Goal: Task Accomplishment & Management: Use online tool/utility

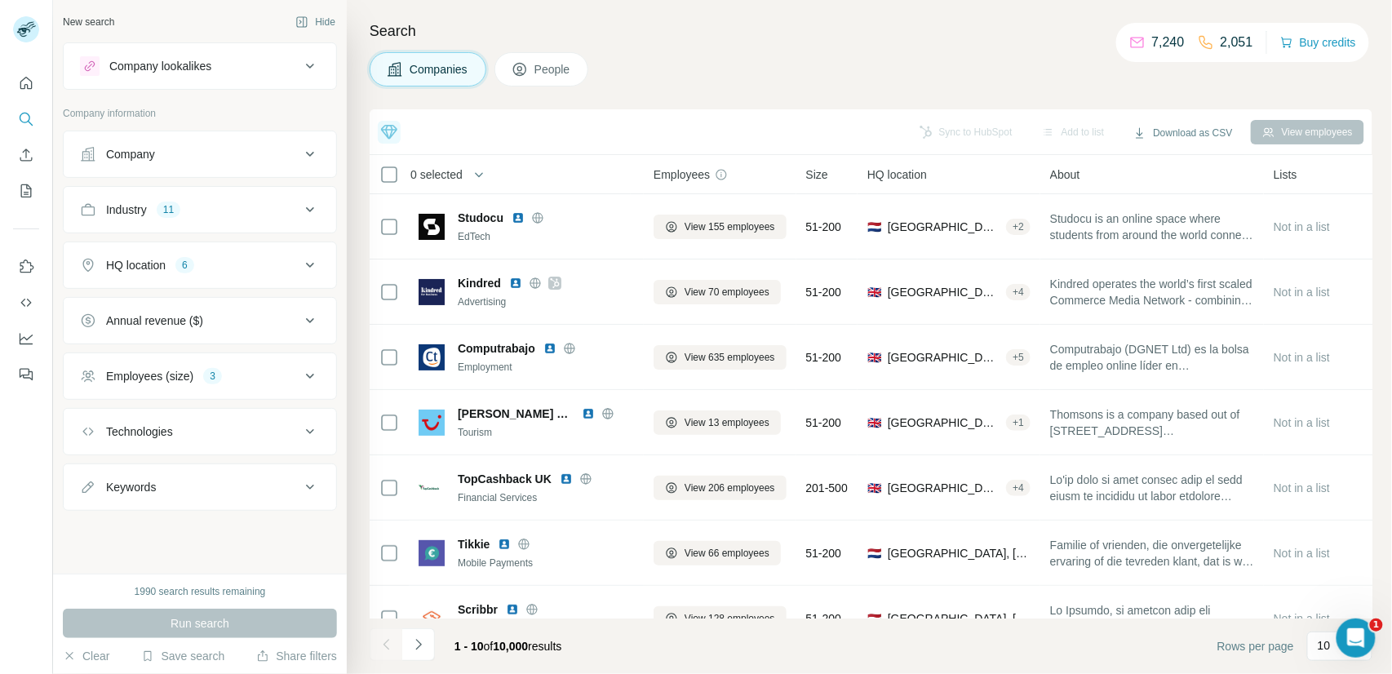
click at [400, 75] on icon at bounding box center [395, 69] width 14 height 14
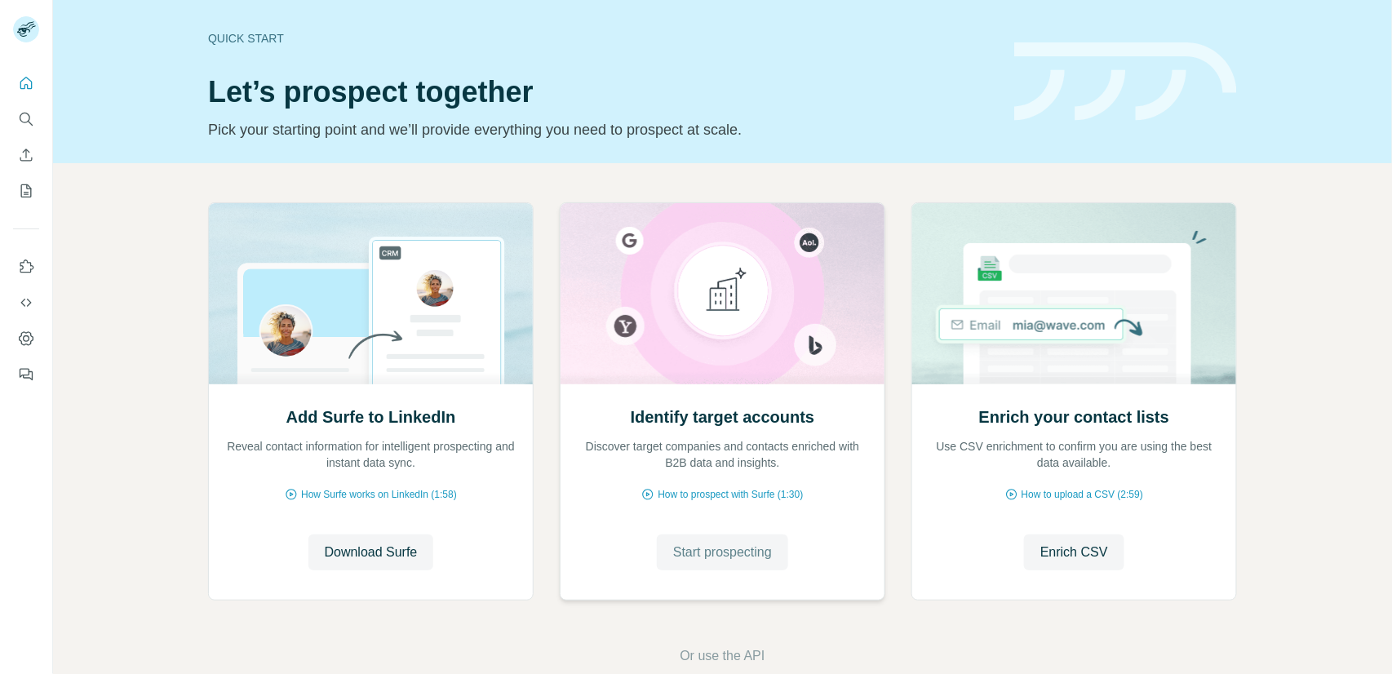
click at [716, 548] on span "Start prospecting" at bounding box center [722, 553] width 99 height 20
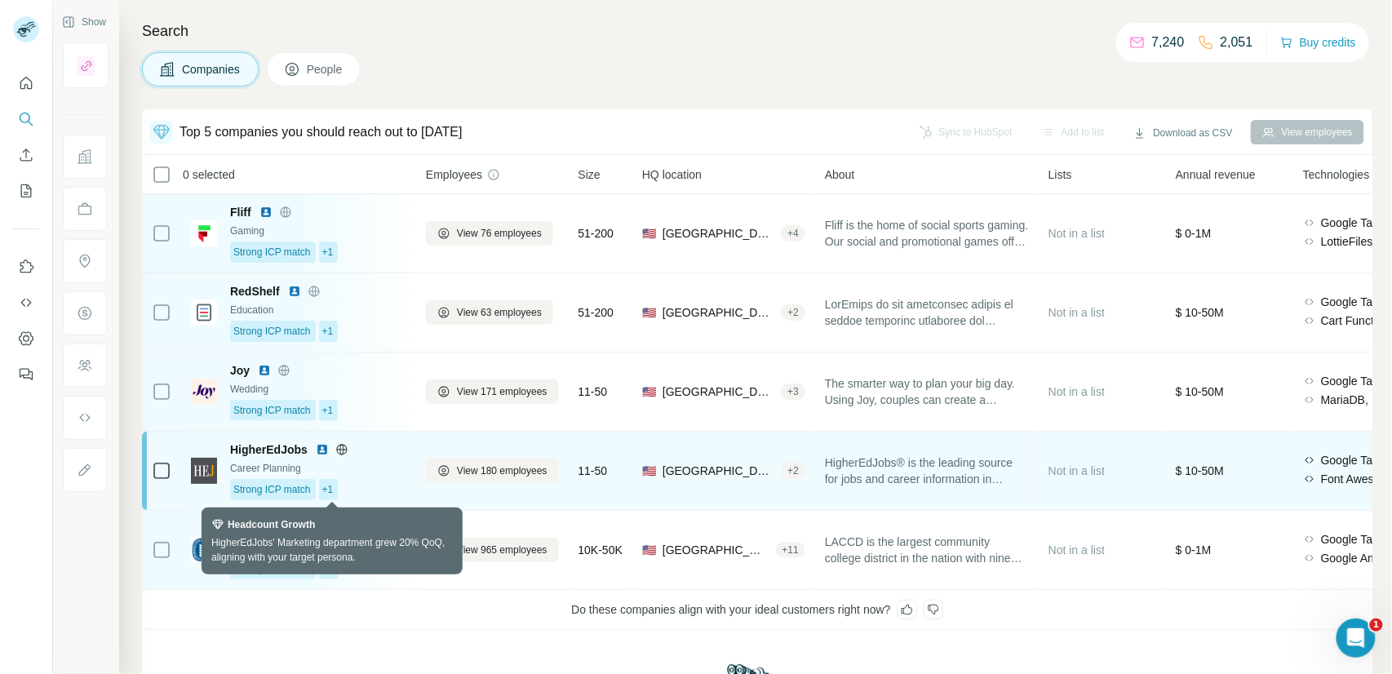
click at [324, 490] on div "+1" at bounding box center [329, 489] width 20 height 21
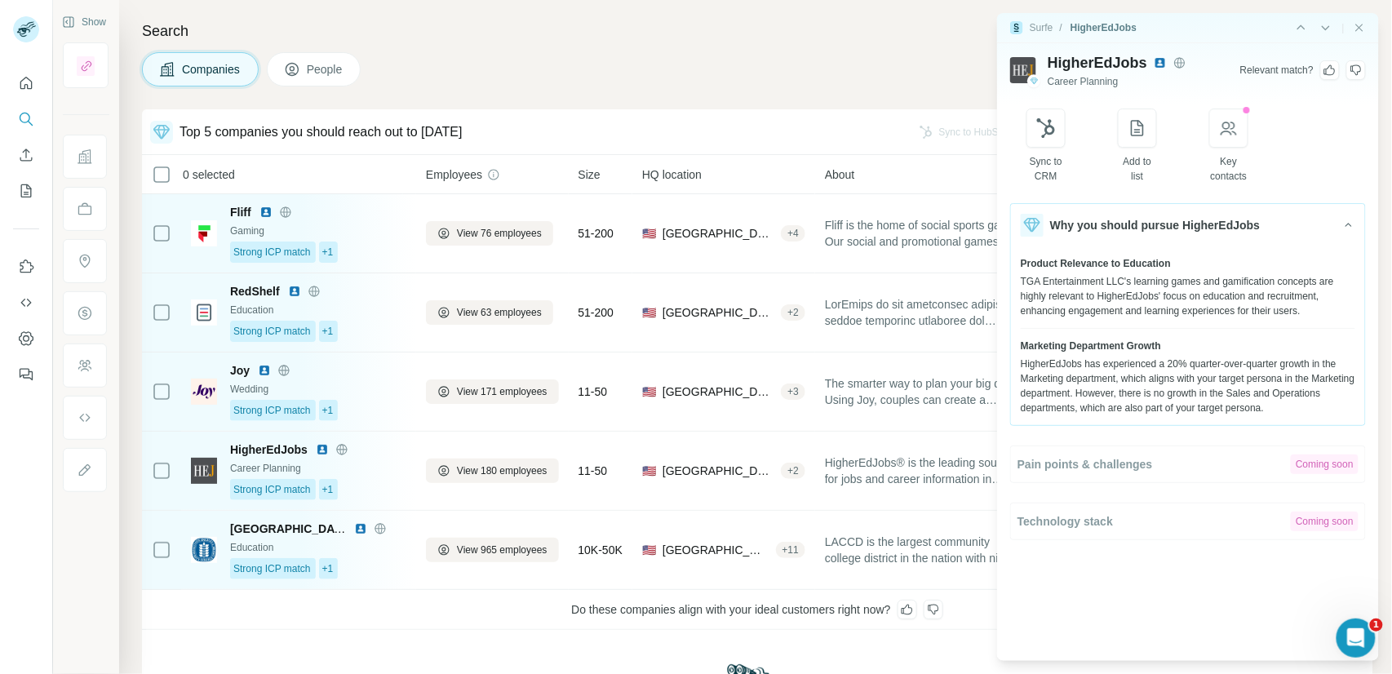
click at [412, 628] on div "Do these companies align with your ideal customers right now?" at bounding box center [757, 610] width 1231 height 40
click at [1365, 27] on icon "Close side panel" at bounding box center [1359, 27] width 13 height 13
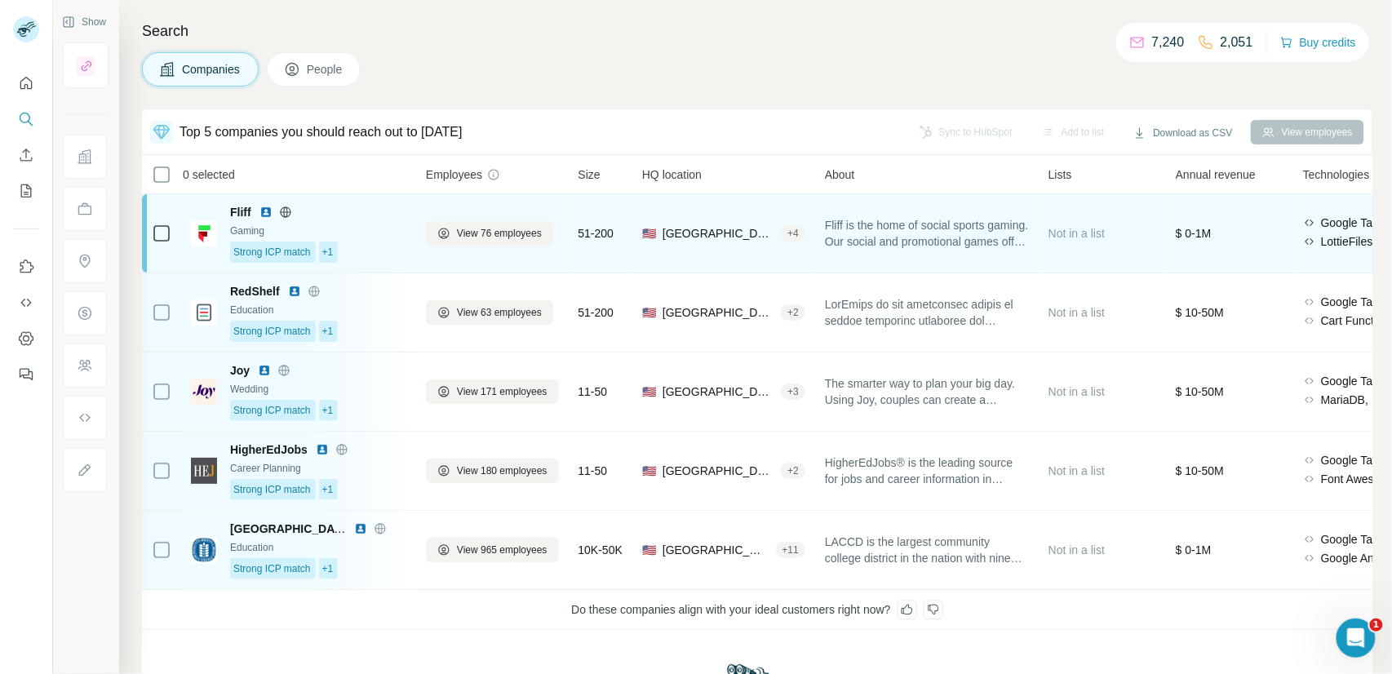
click at [376, 261] on div "Strong ICP match +1" at bounding box center [318, 252] width 176 height 21
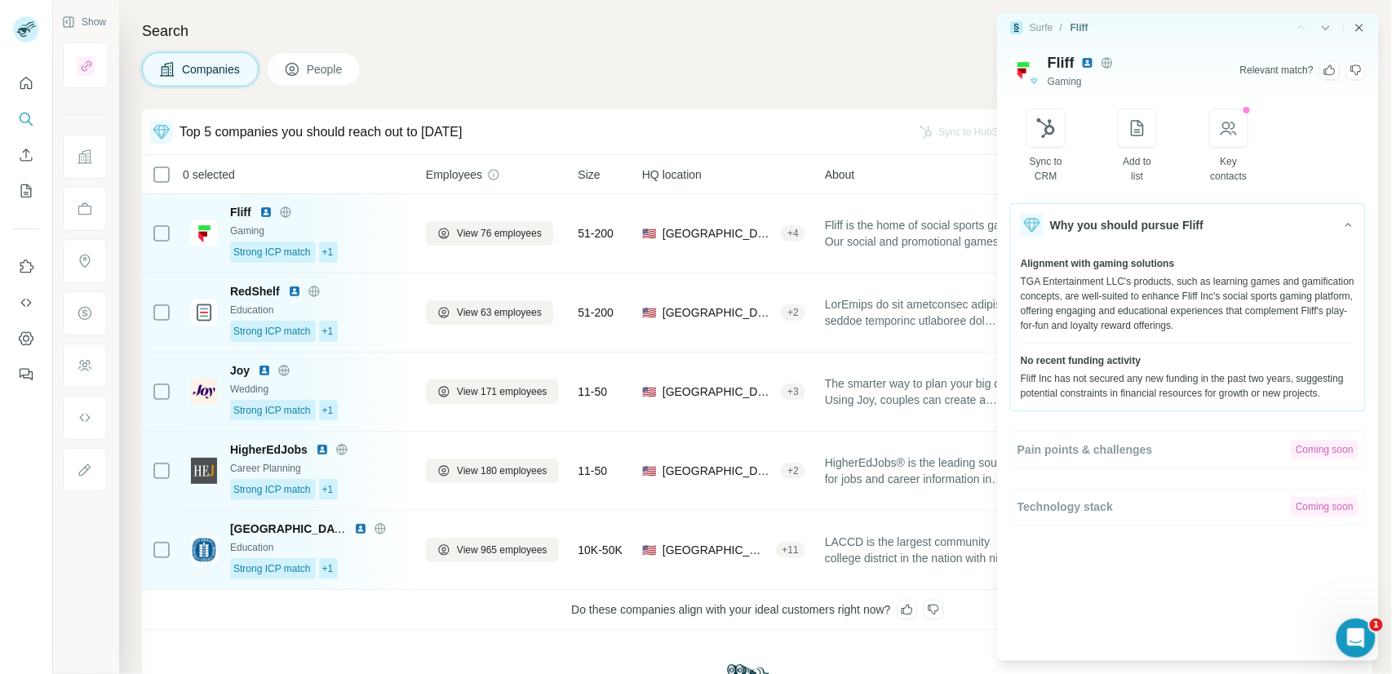
click at [1363, 27] on icon "Close side panel" at bounding box center [1359, 27] width 13 height 13
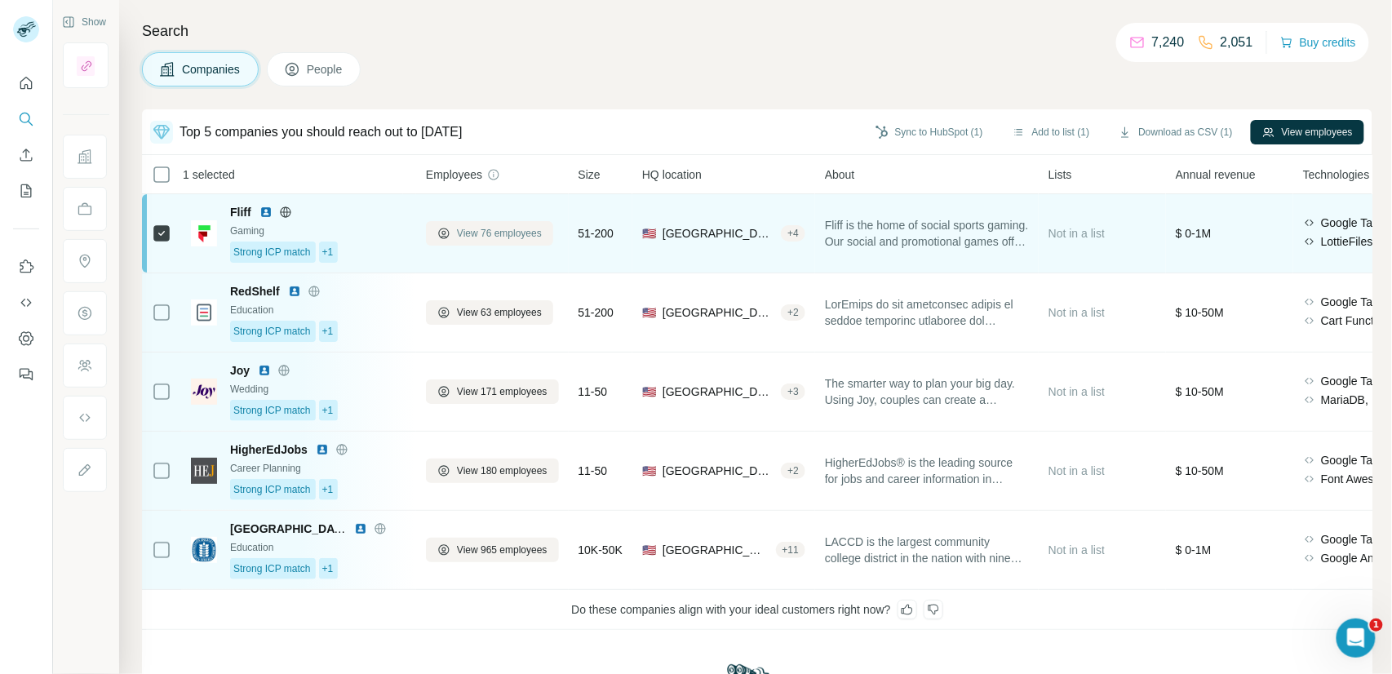
click at [477, 230] on span "View 76 employees" at bounding box center [499, 233] width 85 height 15
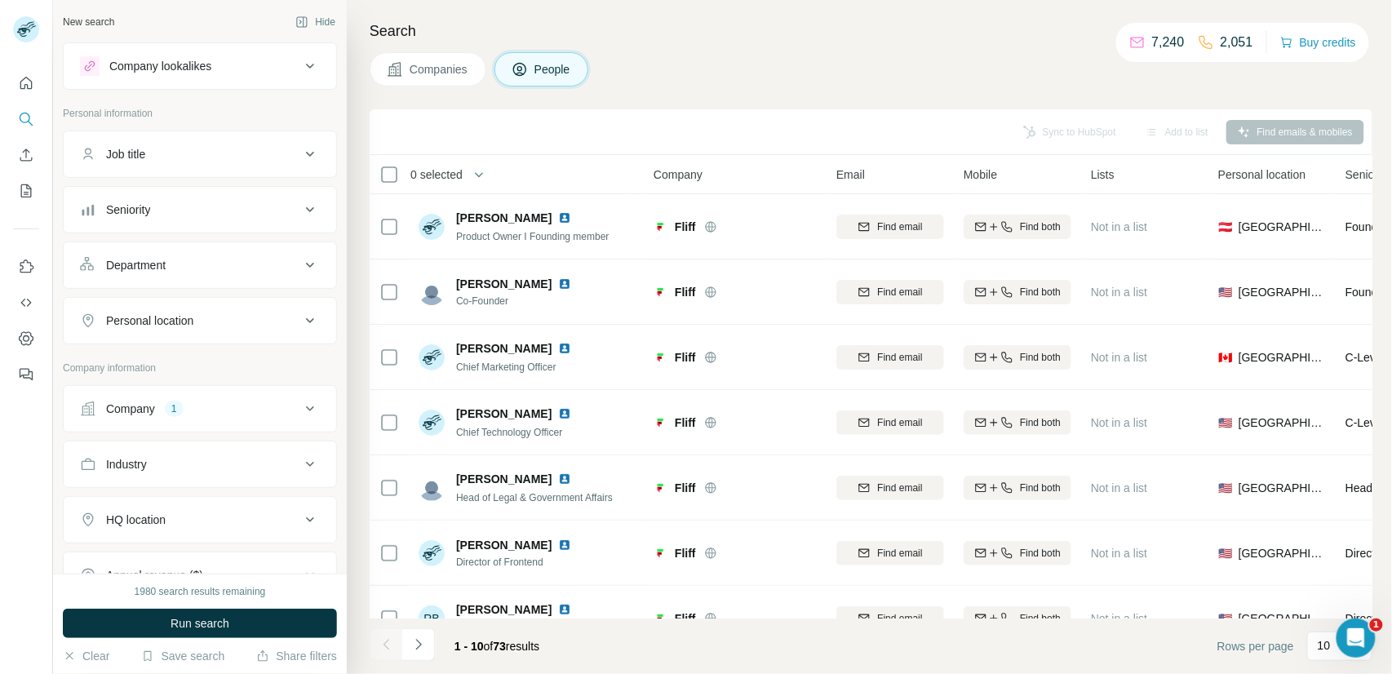
click at [447, 69] on span "Companies" at bounding box center [440, 69] width 60 height 16
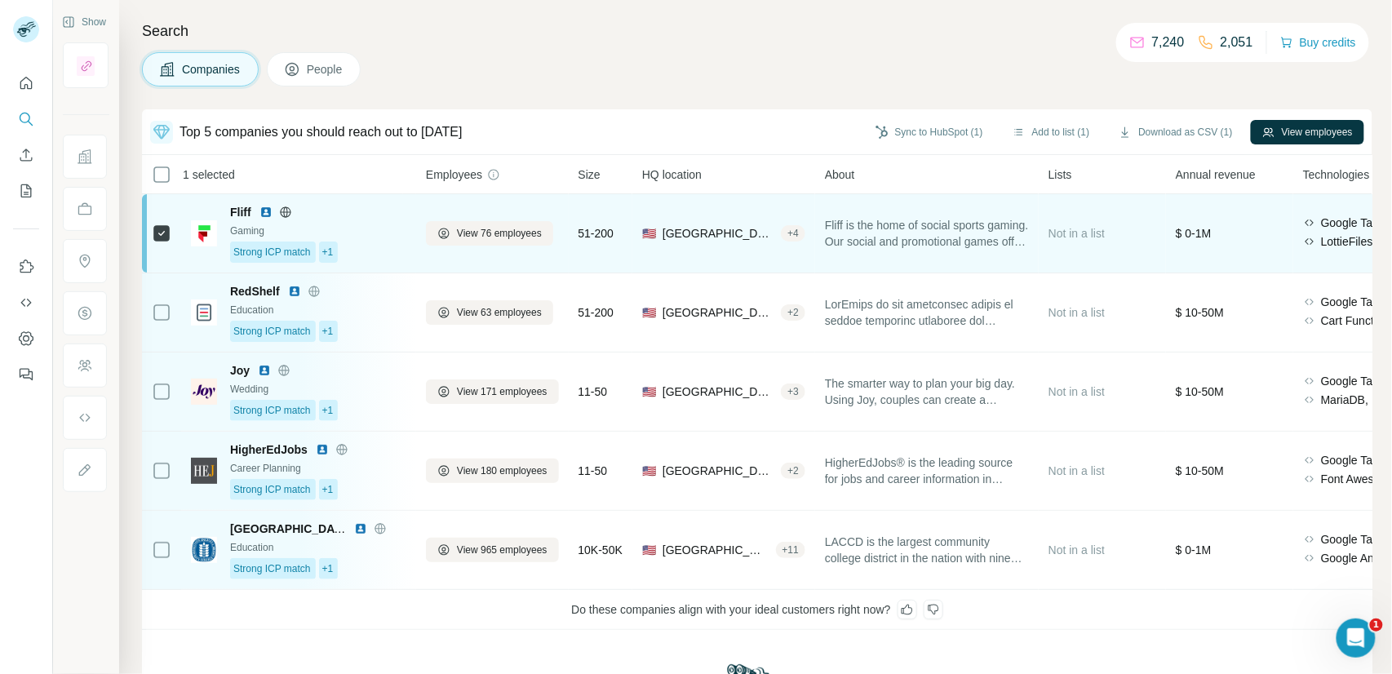
click at [389, 242] on div "Strong ICP match +1" at bounding box center [318, 252] width 176 height 21
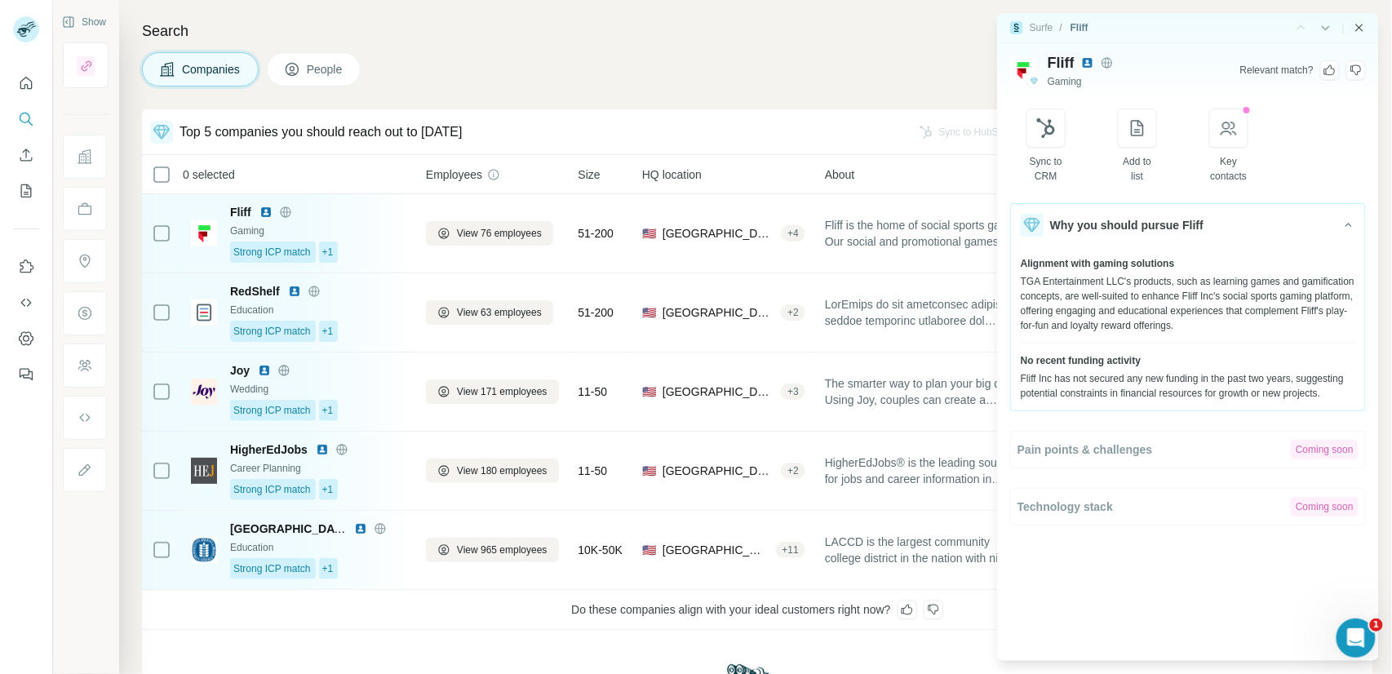
click at [1364, 29] on icon "Close side panel" at bounding box center [1359, 27] width 13 height 13
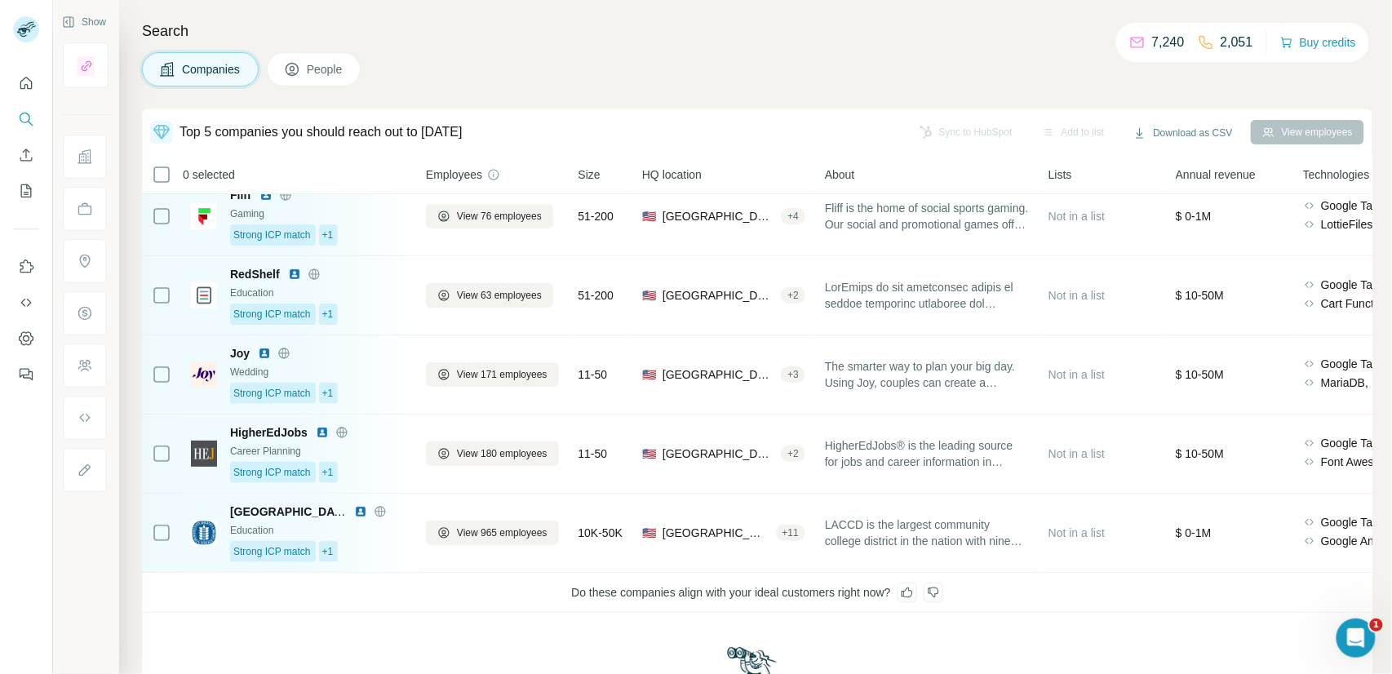
scroll to position [18, 0]
click at [913, 595] on icon at bounding box center [907, 591] width 13 height 13
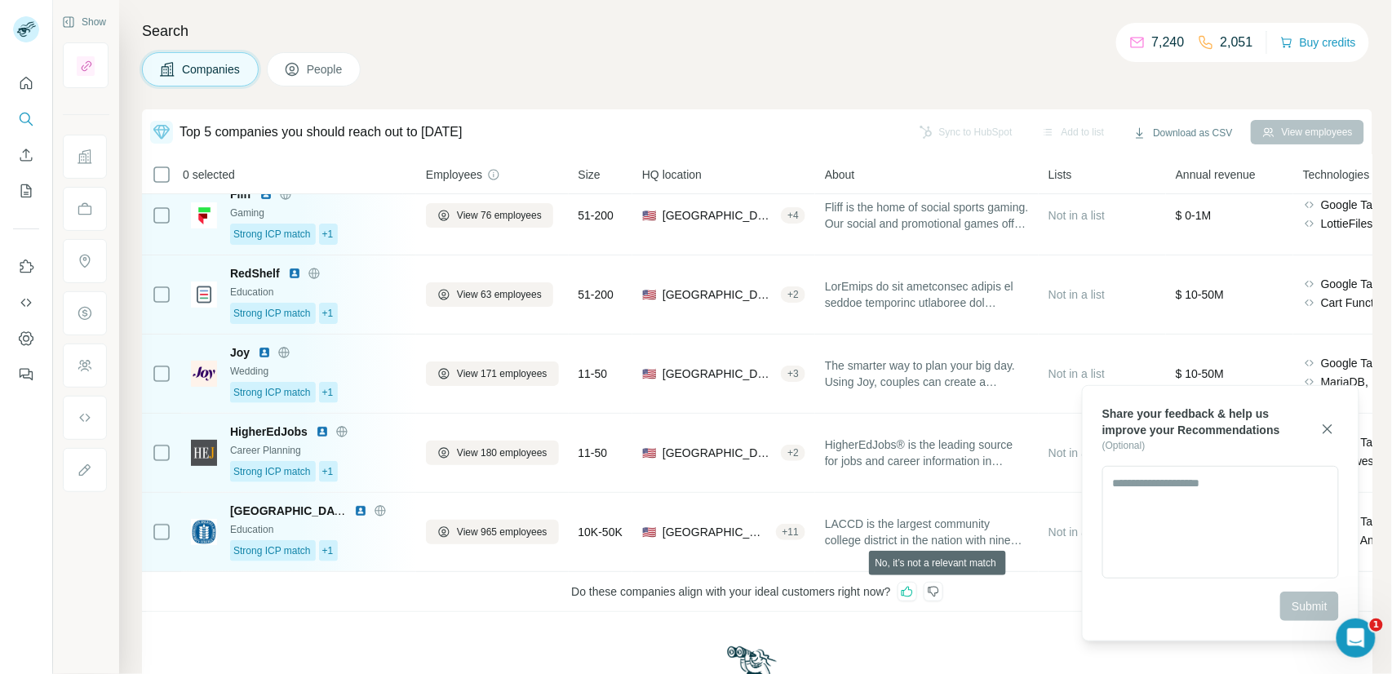
click at [938, 593] on icon at bounding box center [933, 591] width 13 height 13
click at [914, 595] on icon at bounding box center [907, 591] width 13 height 13
click at [1163, 501] on textarea at bounding box center [1221, 522] width 237 height 113
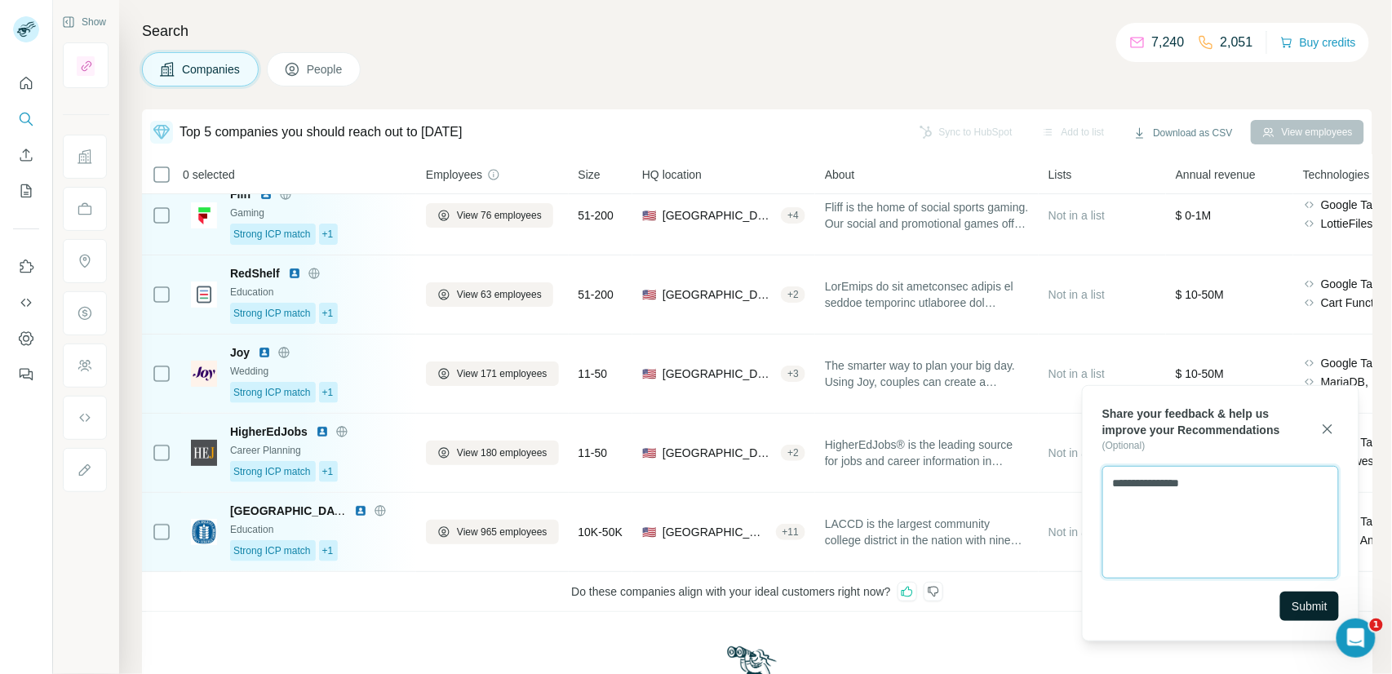
type textarea "**********"
click at [1318, 605] on span "Submit" at bounding box center [1310, 606] width 36 height 16
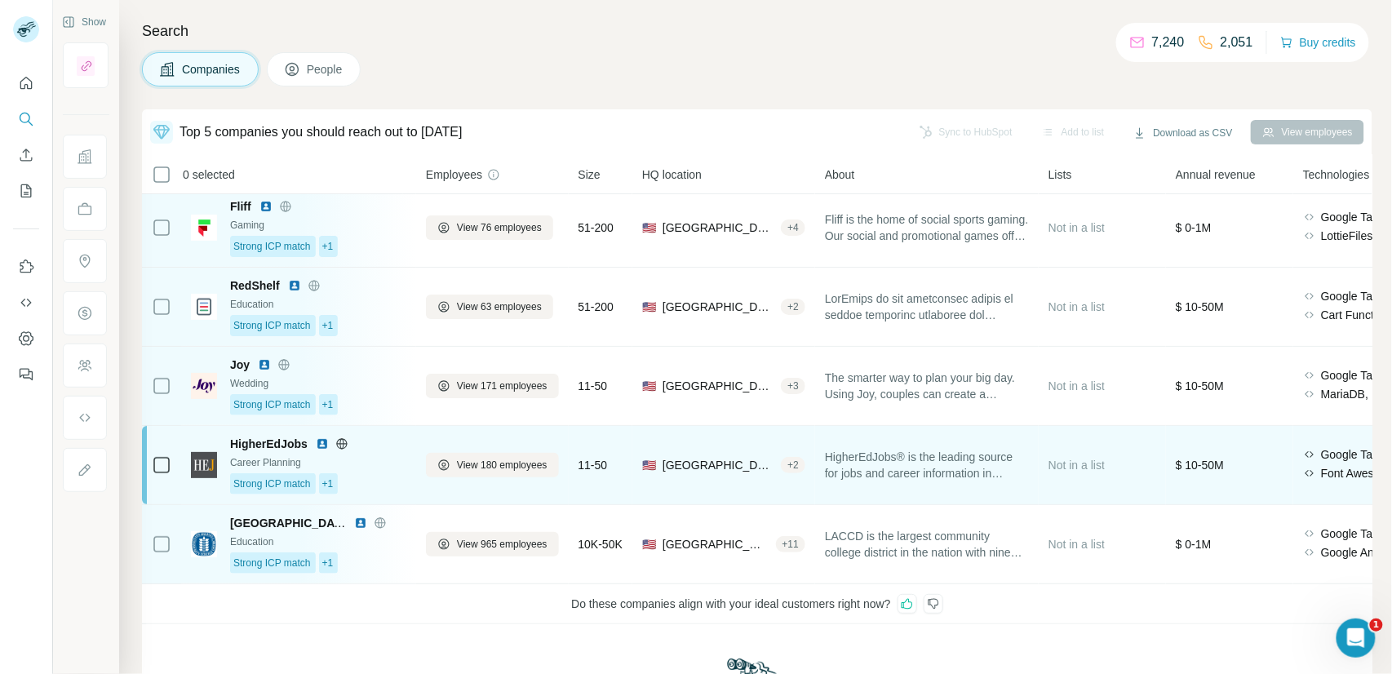
scroll to position [0, 0]
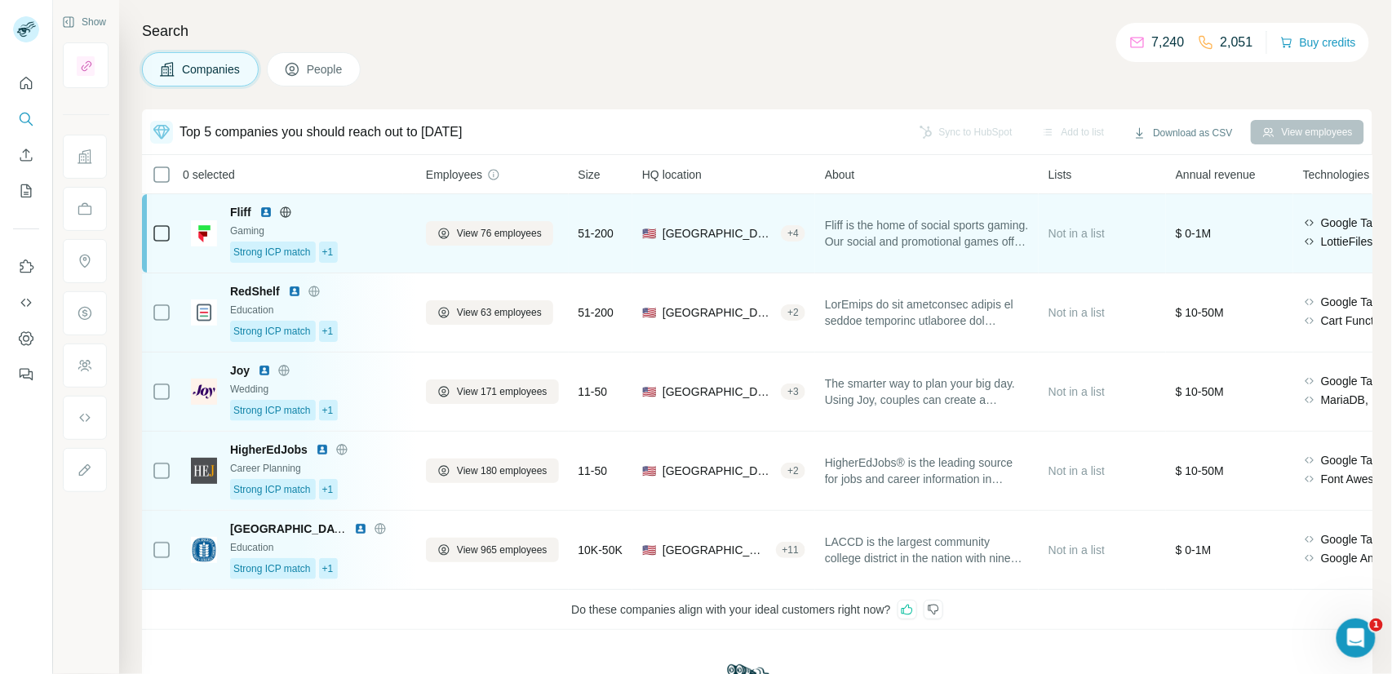
click at [378, 243] on div "Strong ICP match +1" at bounding box center [318, 252] width 176 height 21
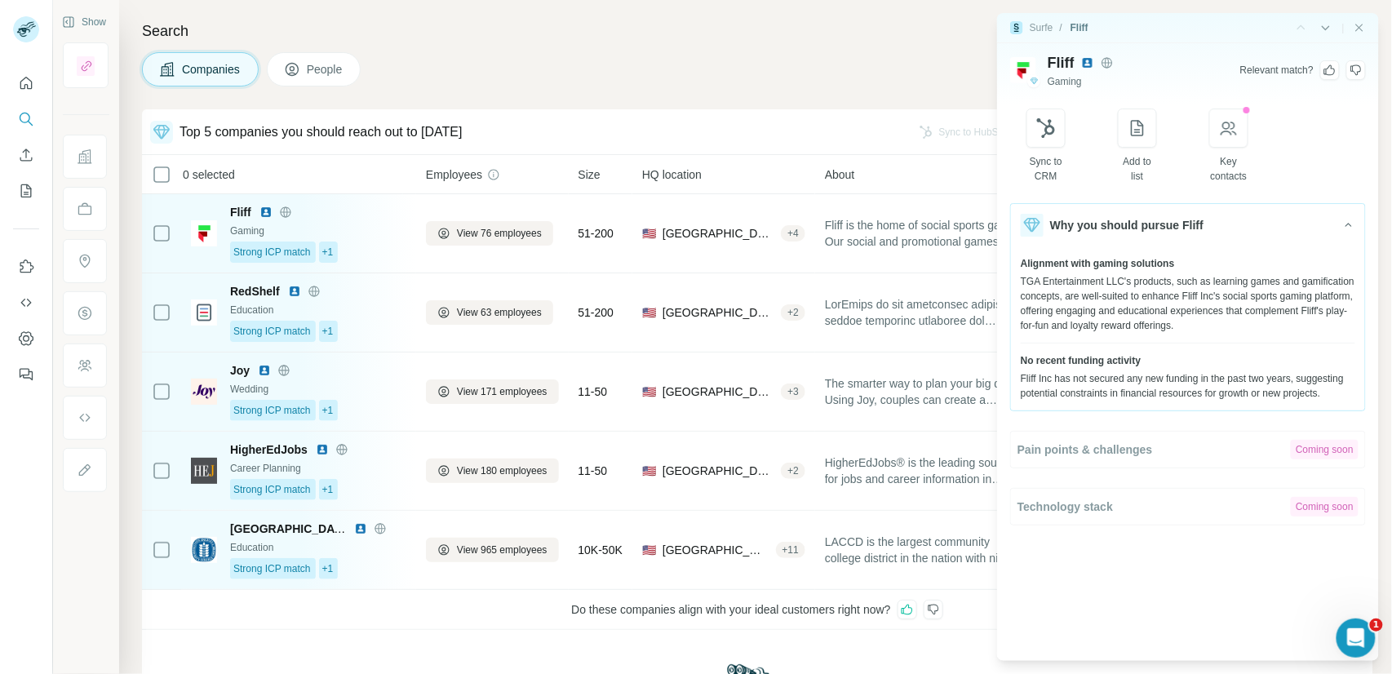
click at [1334, 70] on icon at bounding box center [1330, 70] width 13 height 13
click at [1357, 72] on icon at bounding box center [1356, 70] width 13 height 13
click at [1334, 69] on icon at bounding box center [1330, 70] width 13 height 13
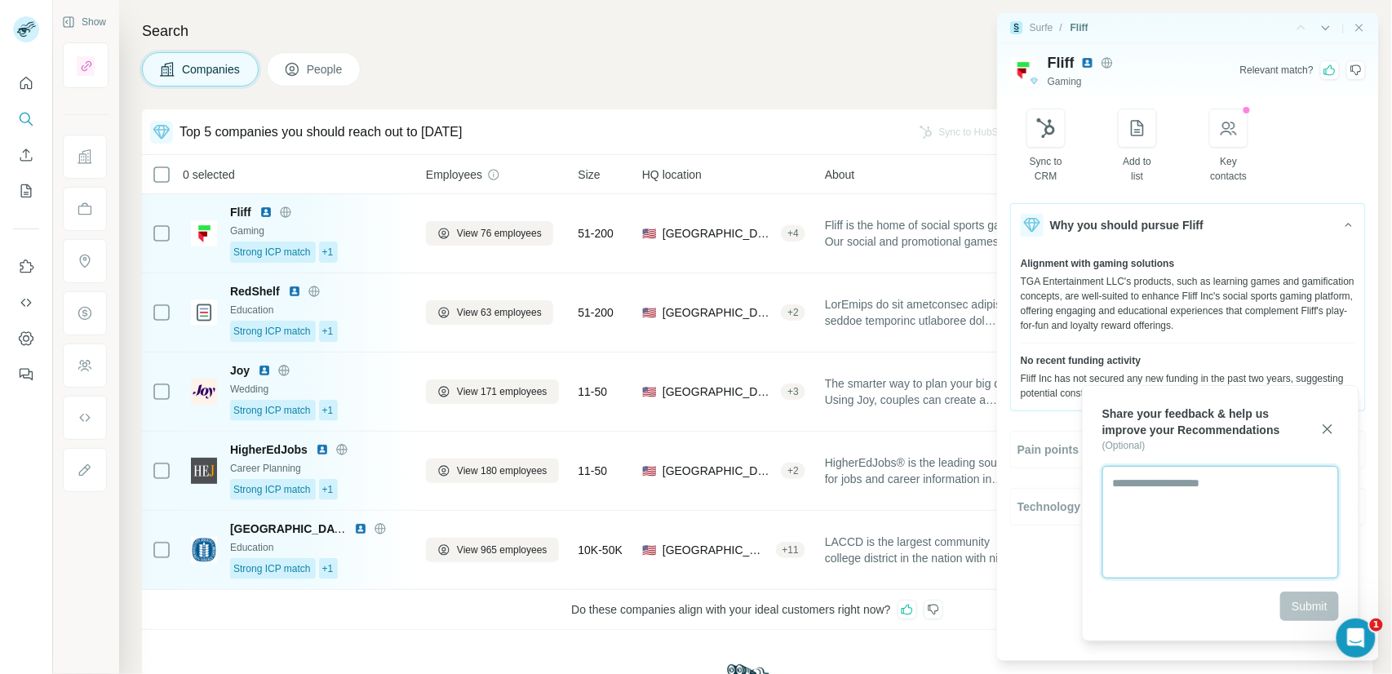
click at [1245, 499] on textarea at bounding box center [1221, 522] width 237 height 113
click at [1322, 433] on icon "button" at bounding box center [1328, 429] width 16 height 16
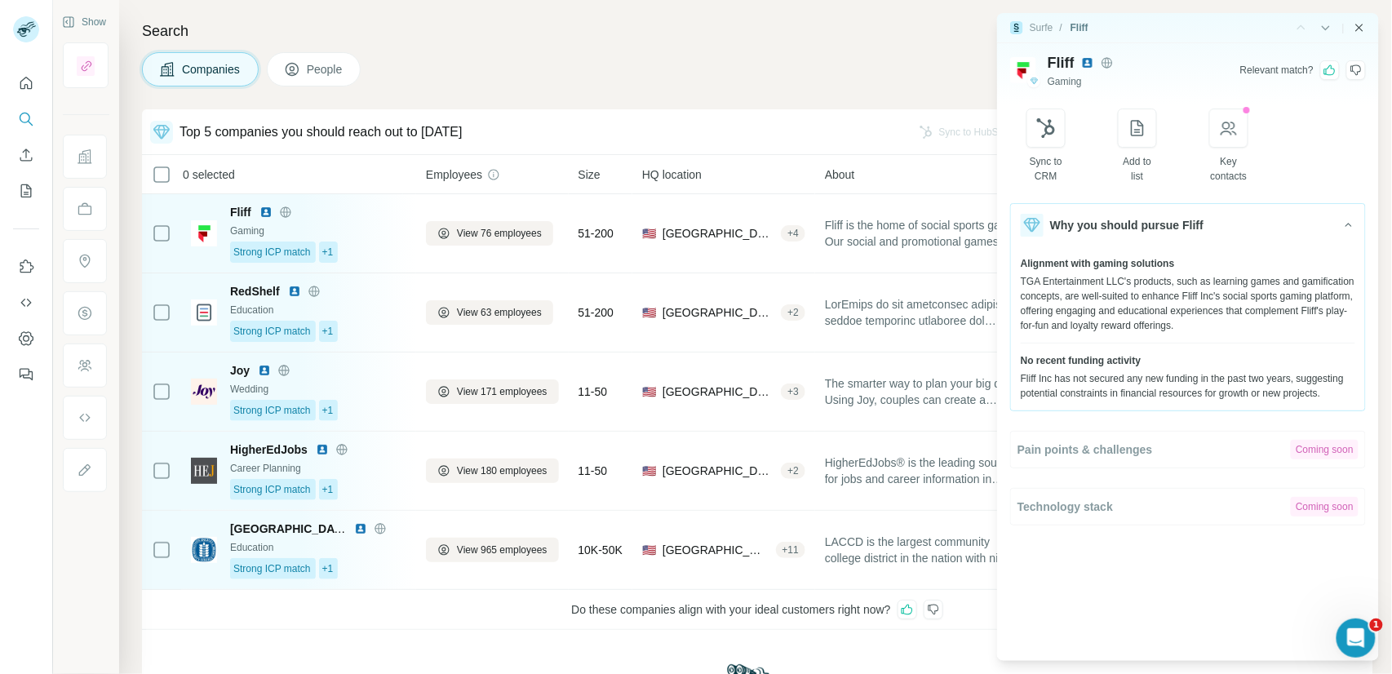
click at [1357, 29] on icon "Close side panel" at bounding box center [1359, 27] width 13 height 13
